Goal: Transaction & Acquisition: Book appointment/travel/reservation

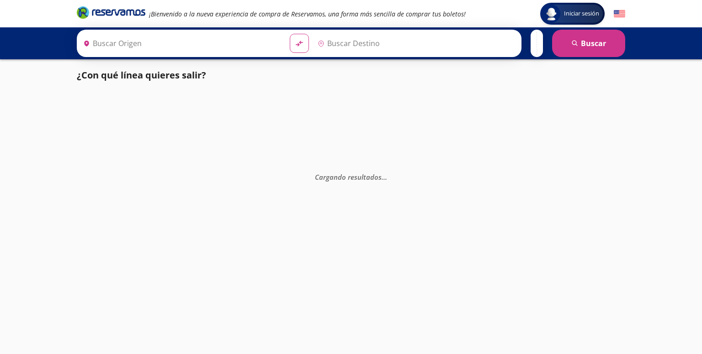
type input "[GEOGRAPHIC_DATA], [GEOGRAPHIC_DATA]"
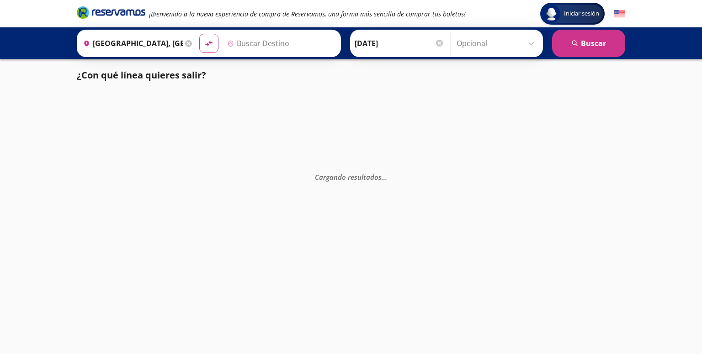
type input "[GEOGRAPHIC_DATA], [GEOGRAPHIC_DATA]"
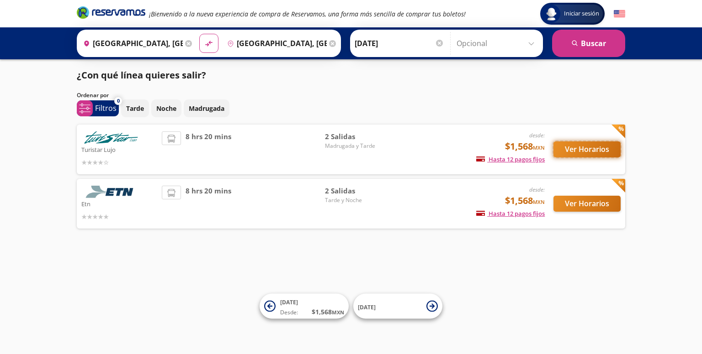
click at [588, 148] on button "Ver Horarios" at bounding box center [586, 150] width 67 height 16
click at [596, 202] on button "Ver Horarios" at bounding box center [586, 204] width 67 height 16
